Goal: Task Accomplishment & Management: Manage account settings

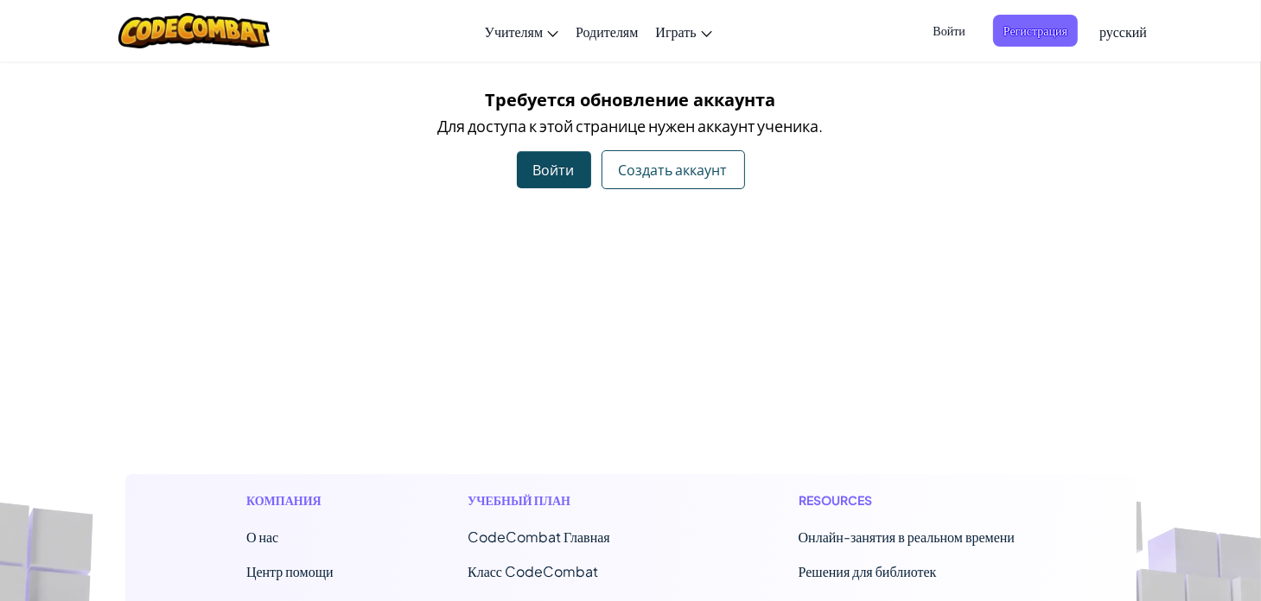
click at [557, 168] on div "Войти" at bounding box center [554, 169] width 74 height 37
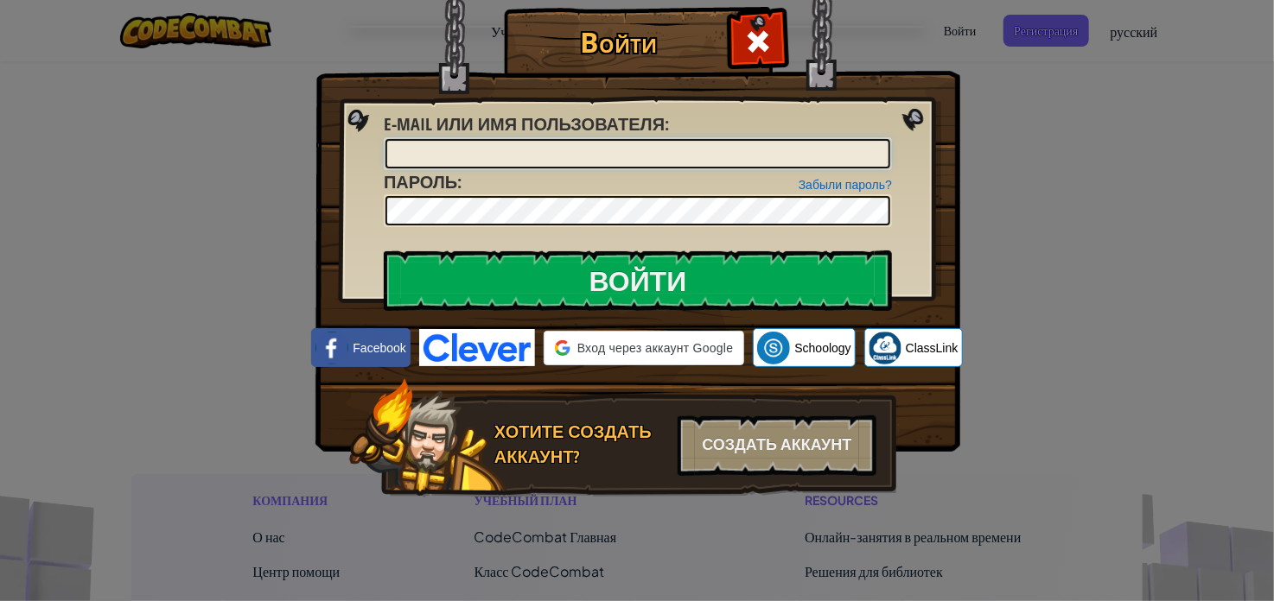
type input "crtdy7"
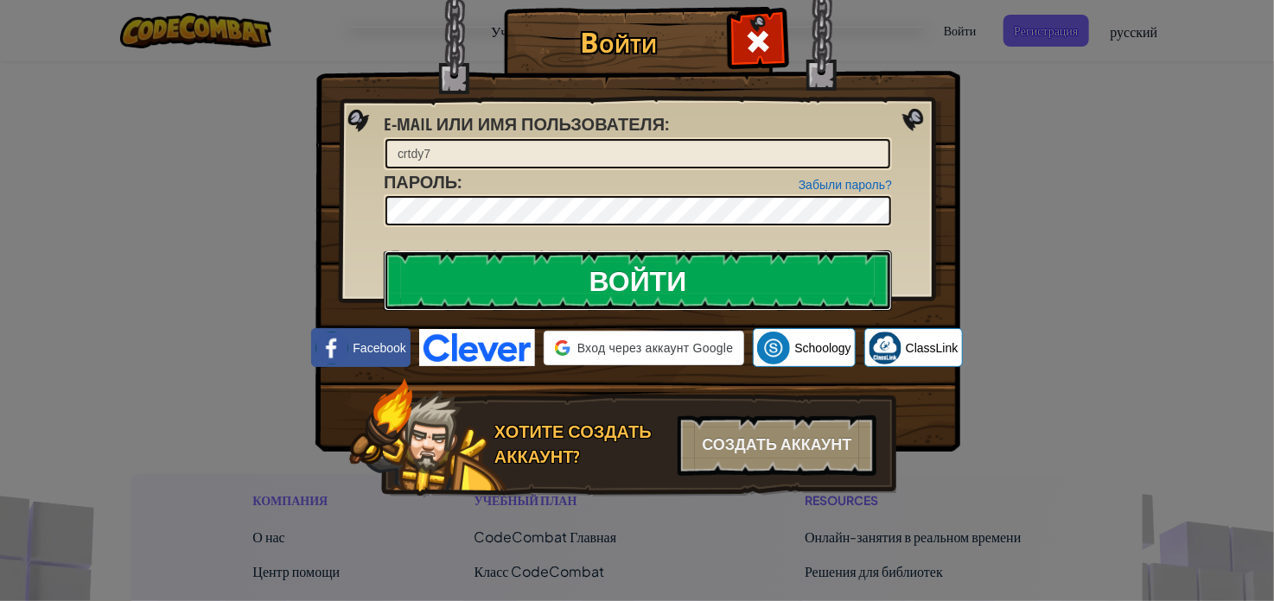
click at [588, 287] on input "Войти" at bounding box center [638, 281] width 508 height 60
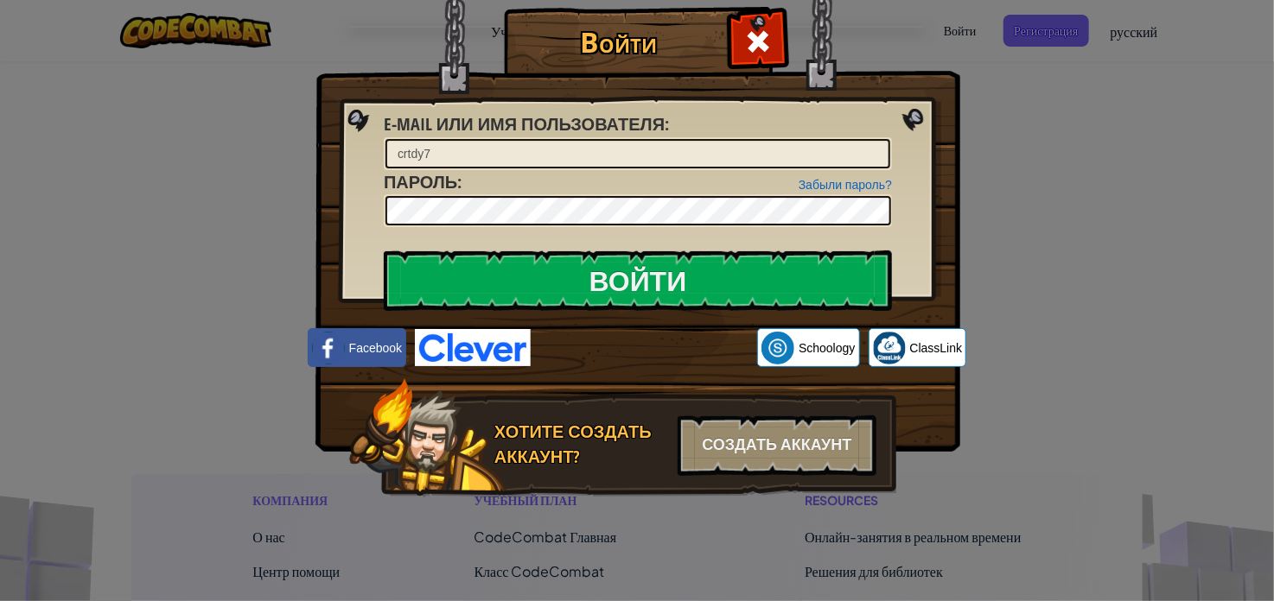
click at [1061, 98] on div "Войти E-mail или имя пользователя : crtdy7 Забыли пароль? Пароль : [SECURITY_DA…" at bounding box center [637, 300] width 1274 height 601
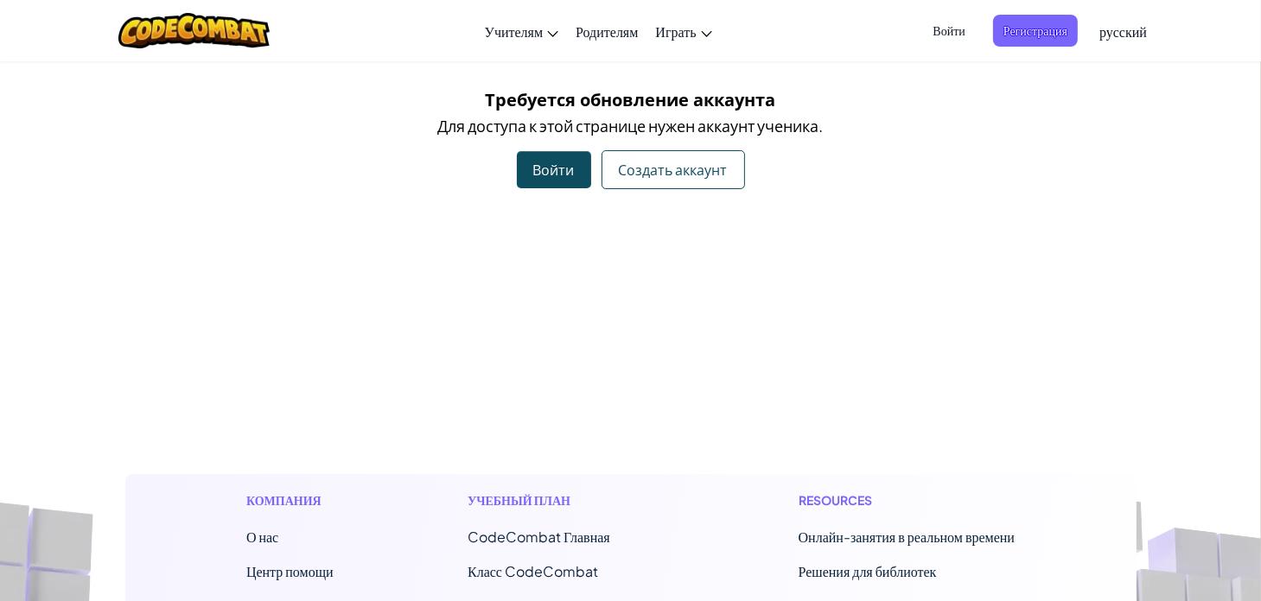
click at [534, 161] on div "Войти" at bounding box center [554, 169] width 74 height 37
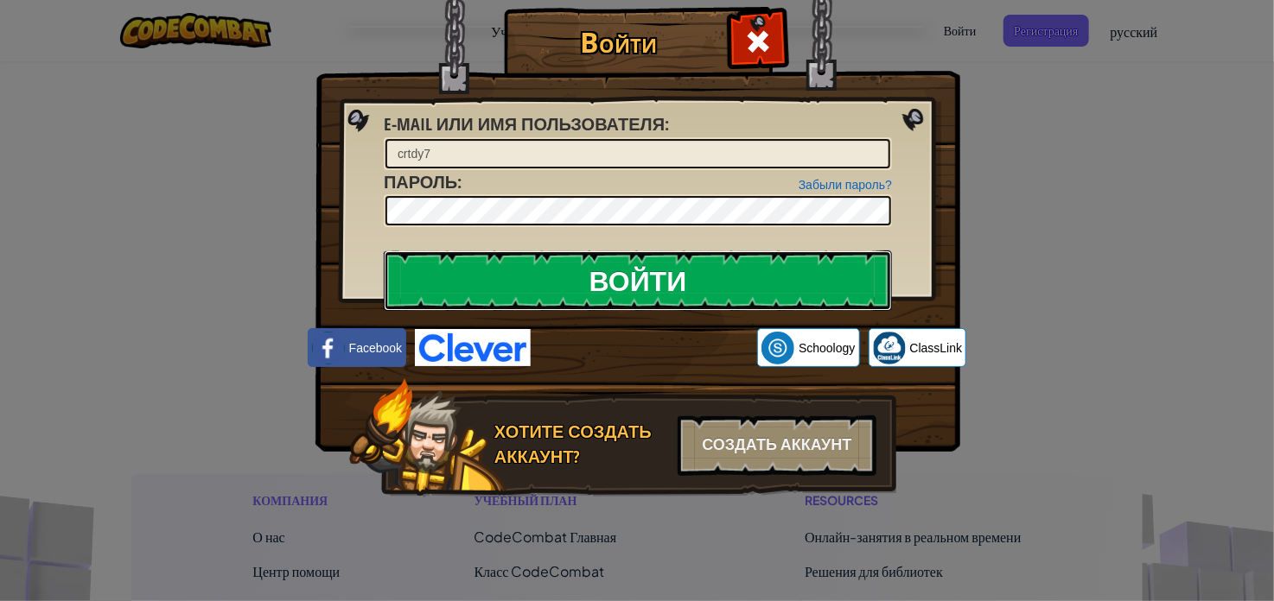
click at [599, 291] on input "Войти" at bounding box center [638, 281] width 508 height 60
click at [601, 286] on input "Войти" at bounding box center [638, 281] width 508 height 60
